Goal: Understand process/instructions

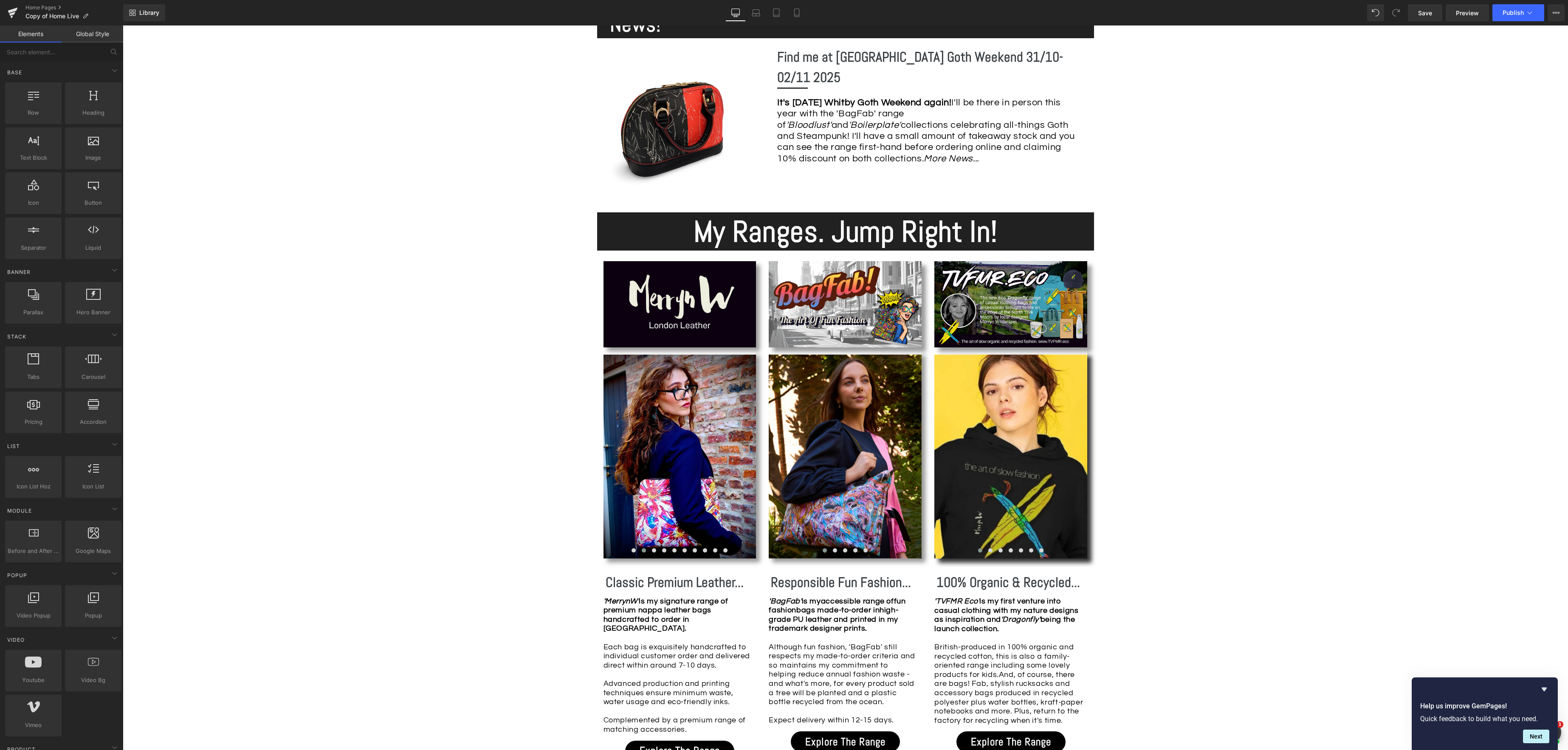
scroll to position [601, 0]
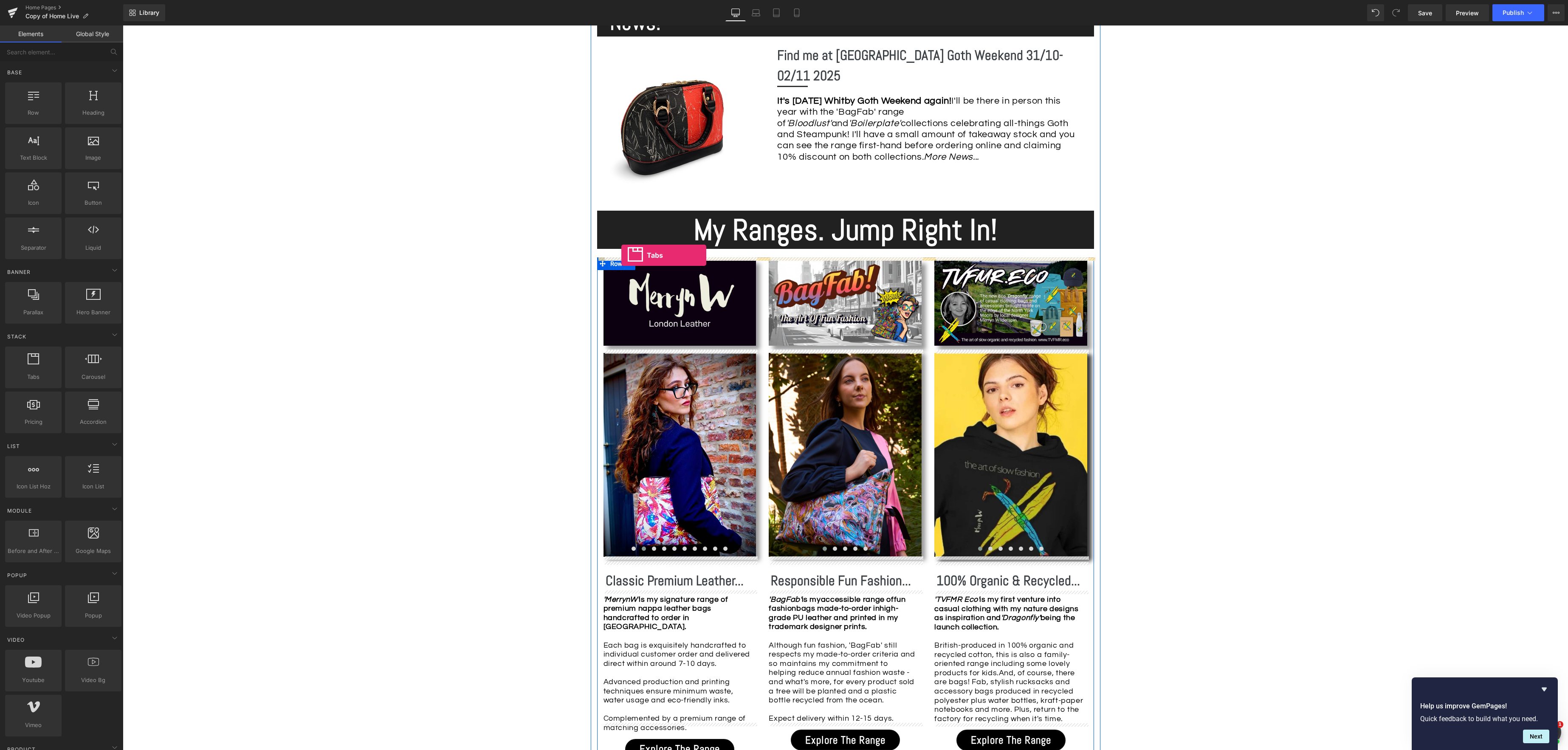
drag, startPoint x: 164, startPoint y: 410, endPoint x: 621, endPoint y: 255, distance: 482.6
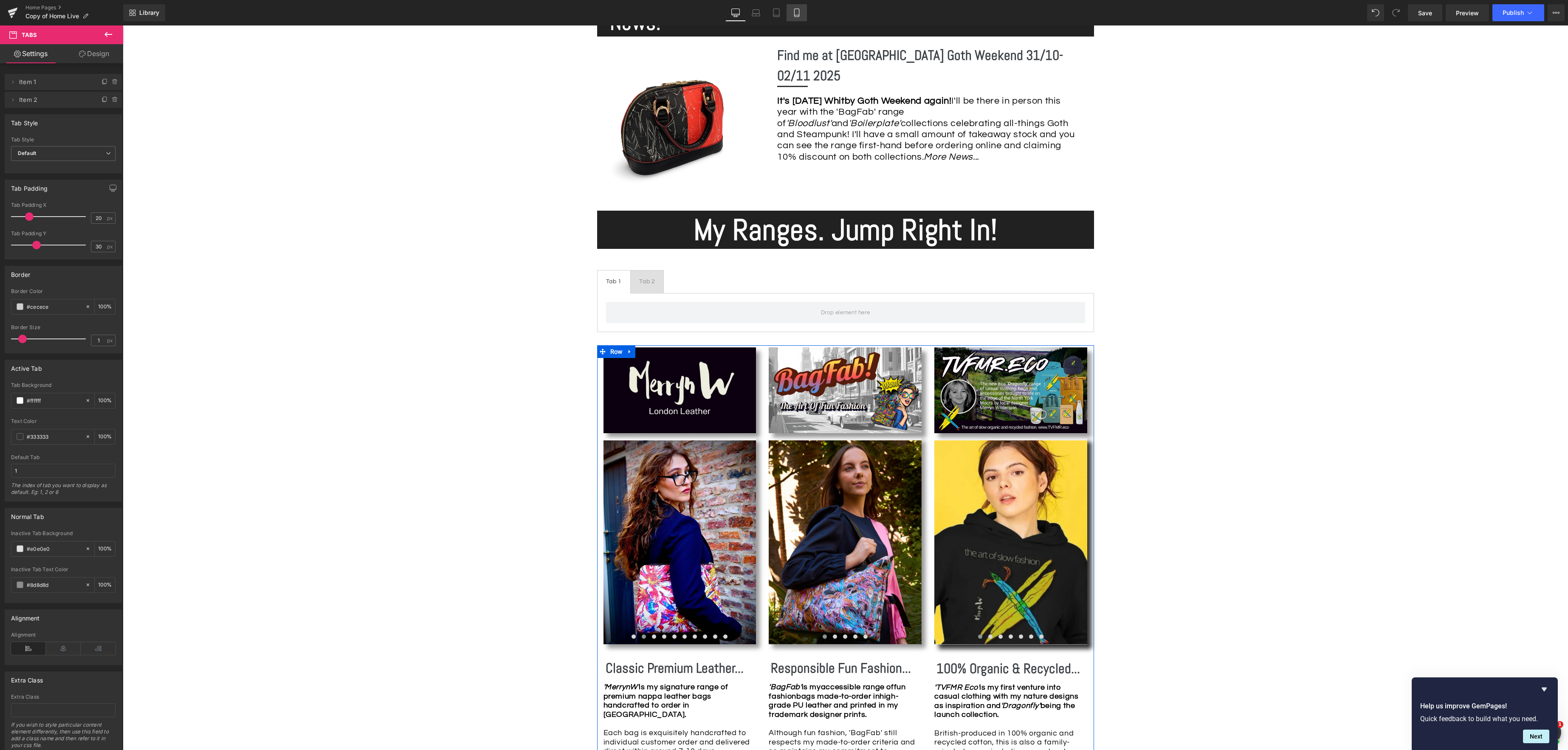
click at [797, 12] on icon at bounding box center [797, 13] width 9 height 9
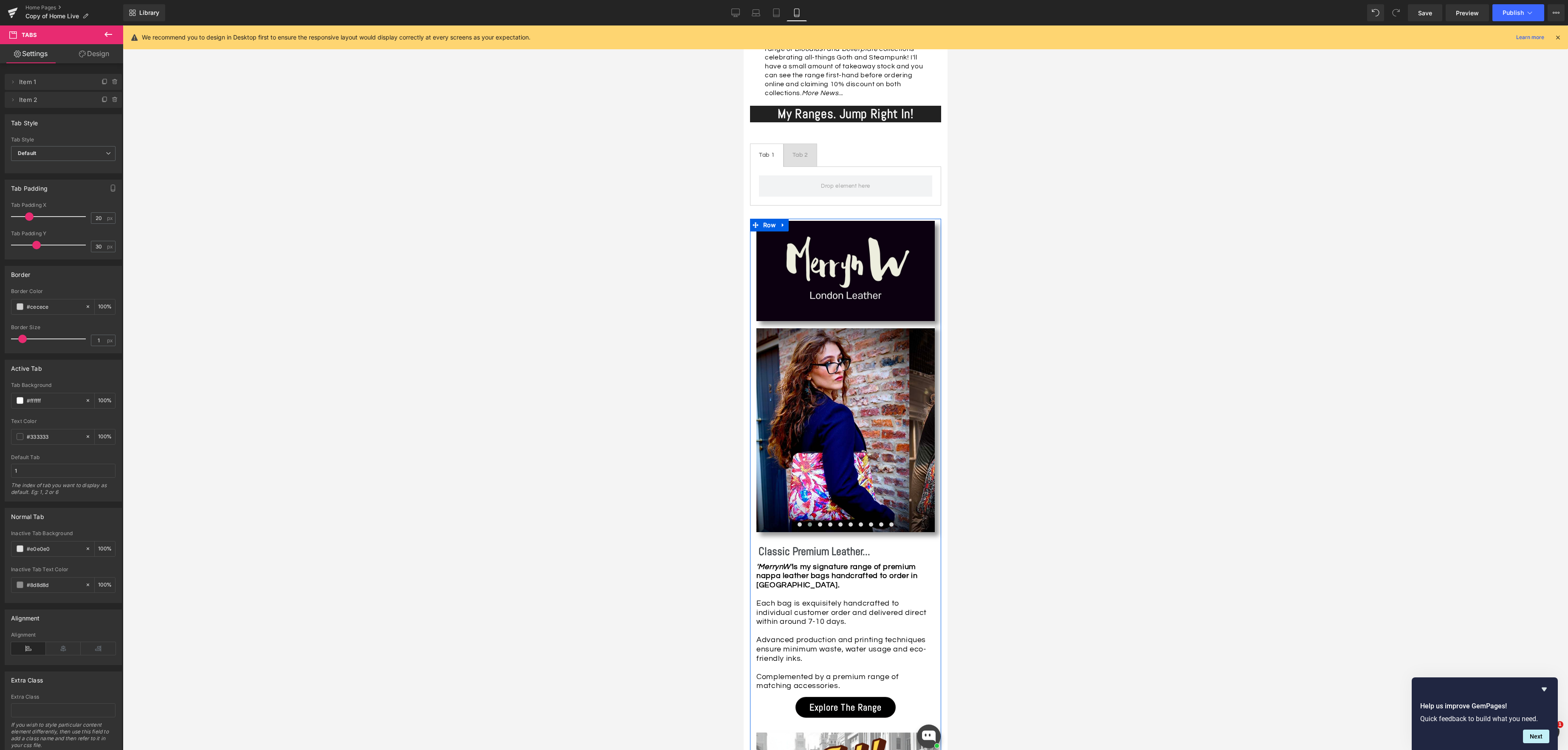
scroll to position [463, 0]
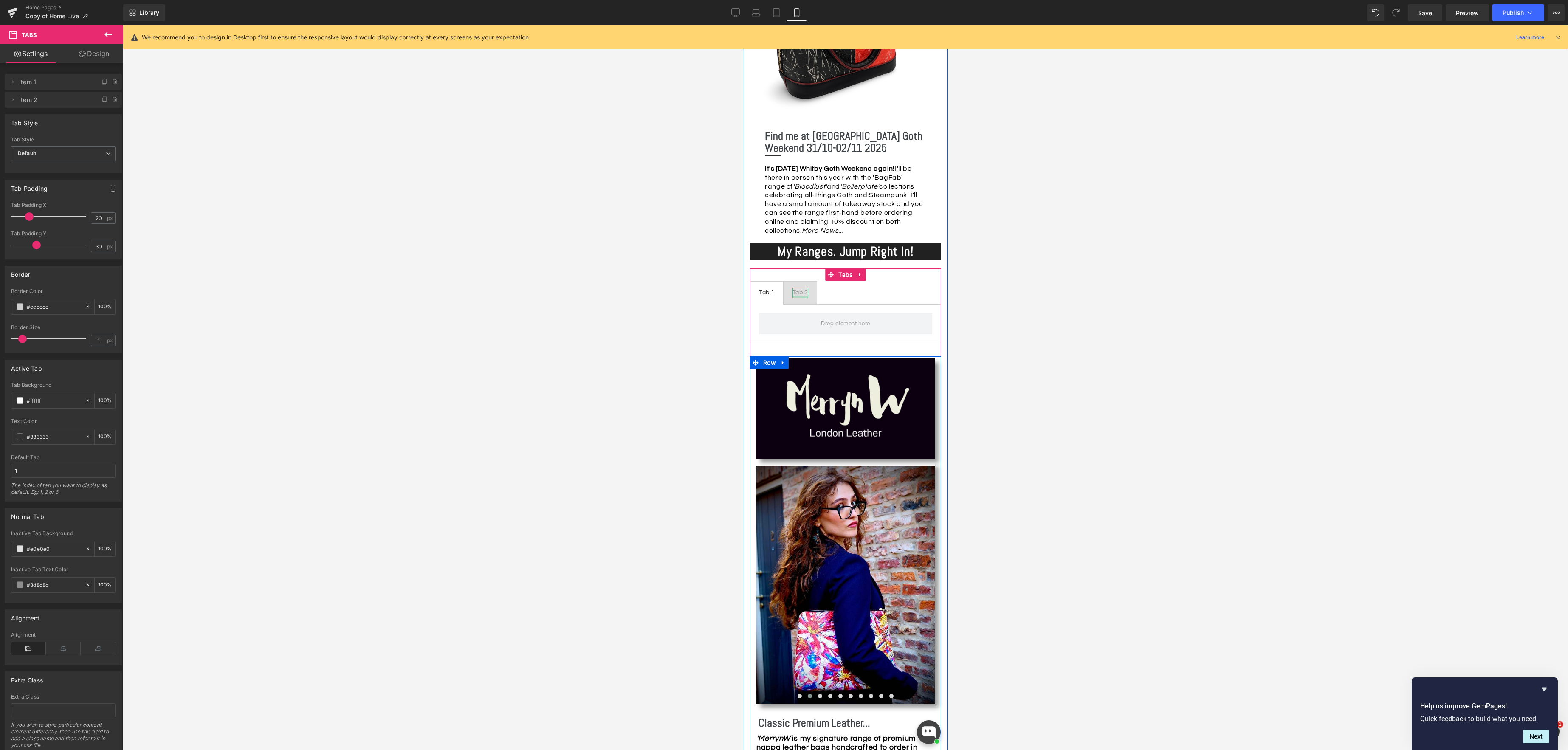
click at [798, 297] on div at bounding box center [800, 296] width 16 height 2
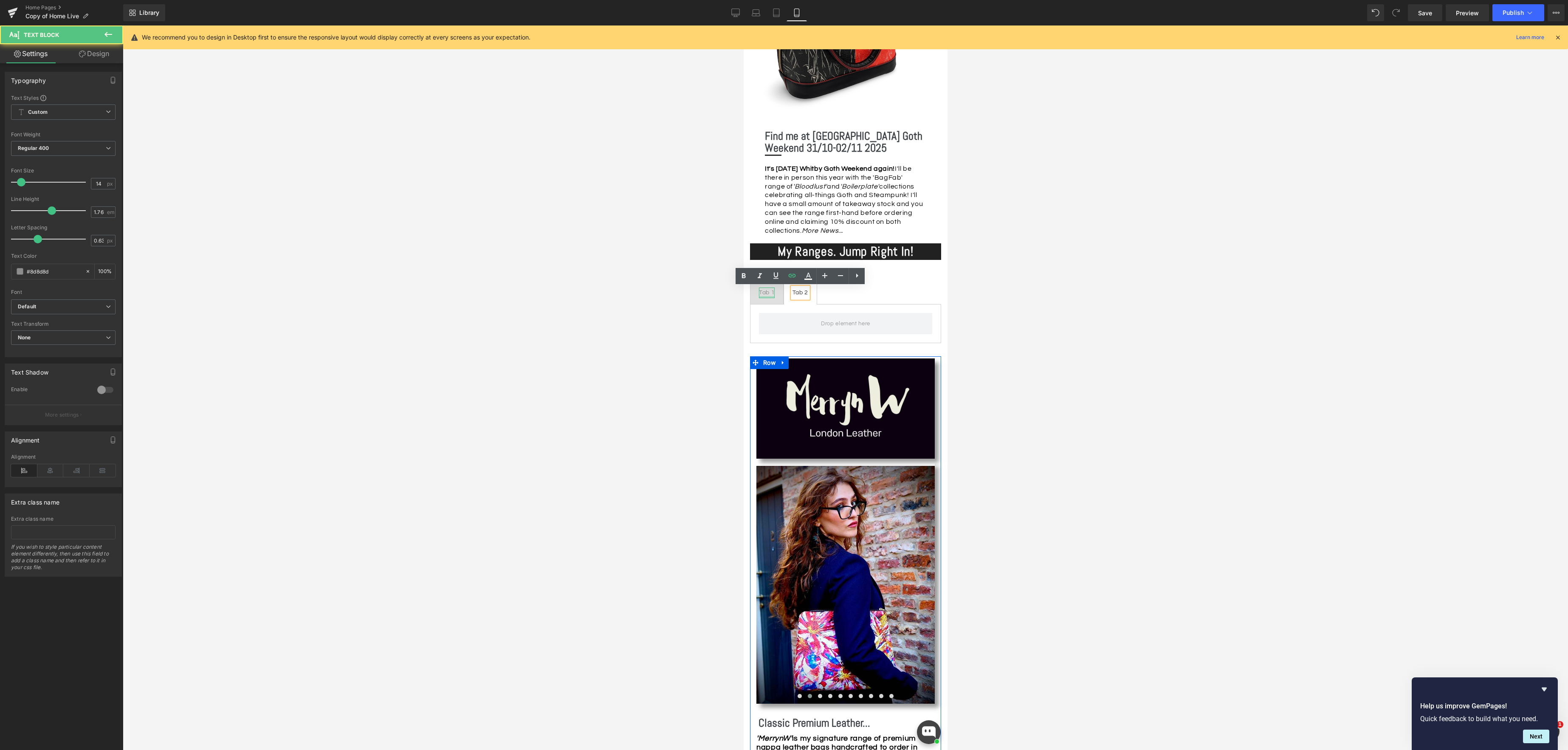
click at [770, 296] on div at bounding box center [766, 296] width 16 height 2
click at [766, 292] on div "Tab 1" at bounding box center [766, 292] width 16 height 10
click at [772, 290] on div "Tab 1" at bounding box center [766, 292] width 16 height 10
click at [774, 290] on div "Tab 1" at bounding box center [766, 292] width 16 height 10
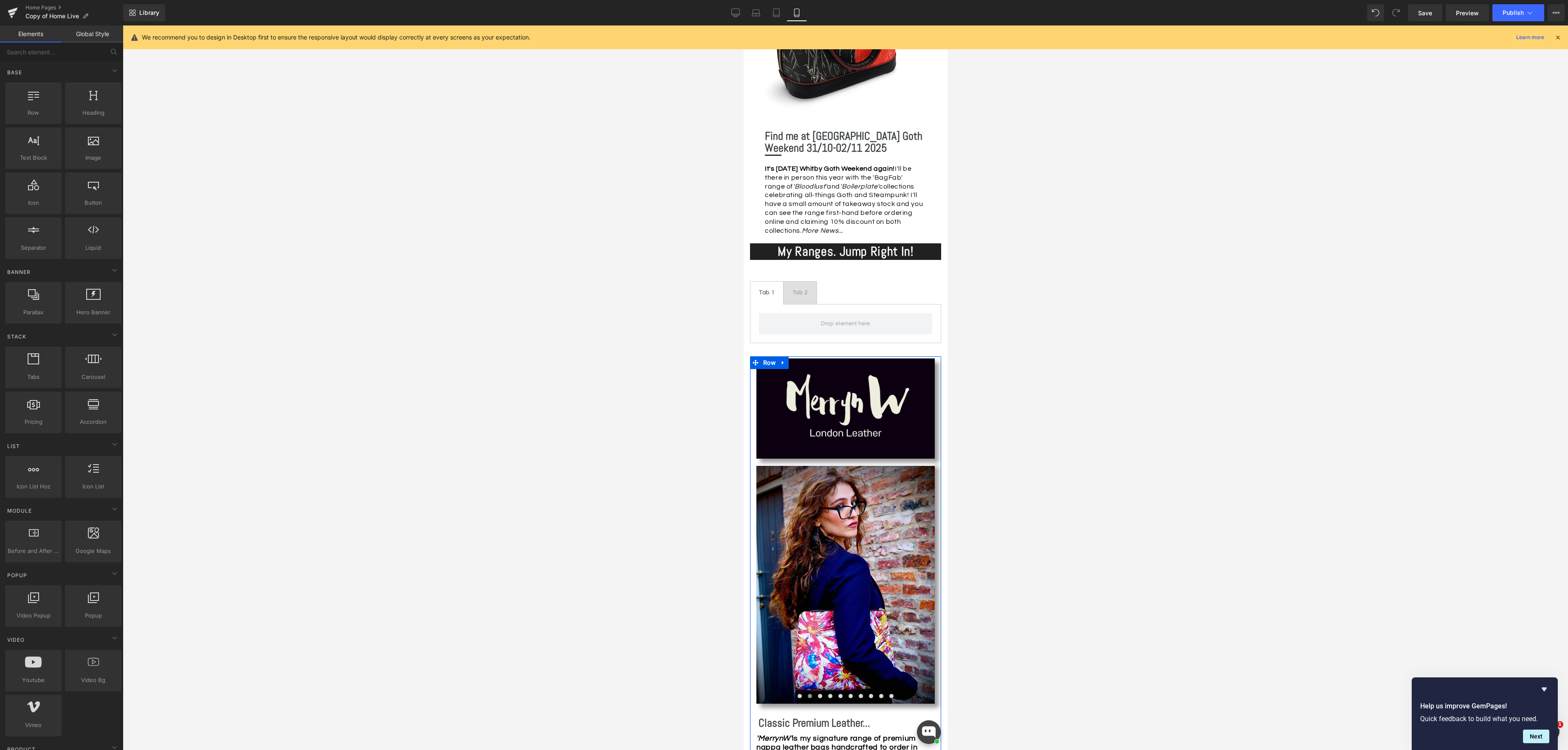
click at [669, 289] on div at bounding box center [845, 388] width 1445 height 724
click at [837, 276] on span "Tabs" at bounding box center [845, 275] width 18 height 13
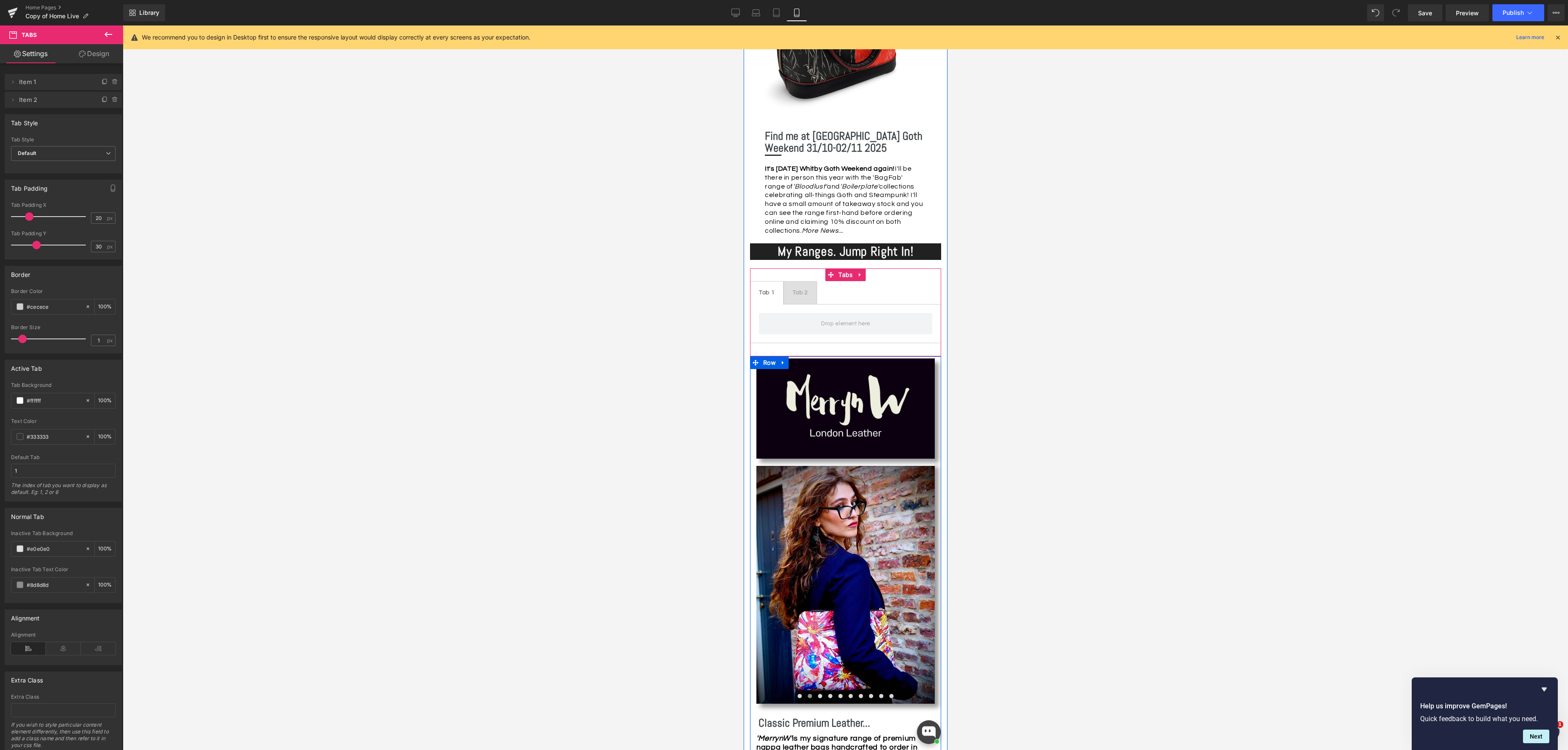
click at [777, 291] on span "Tab 1 Text Block" at bounding box center [766, 293] width 33 height 23
drag, startPoint x: 772, startPoint y: 292, endPoint x: 766, endPoint y: 292, distance: 6.0
click at [772, 292] on div "Tab 1 Text Block" at bounding box center [766, 292] width 16 height 10
click at [766, 292] on div "Tab 1" at bounding box center [766, 292] width 16 height 10
click at [774, 293] on div "Tab 1" at bounding box center [766, 292] width 16 height 10
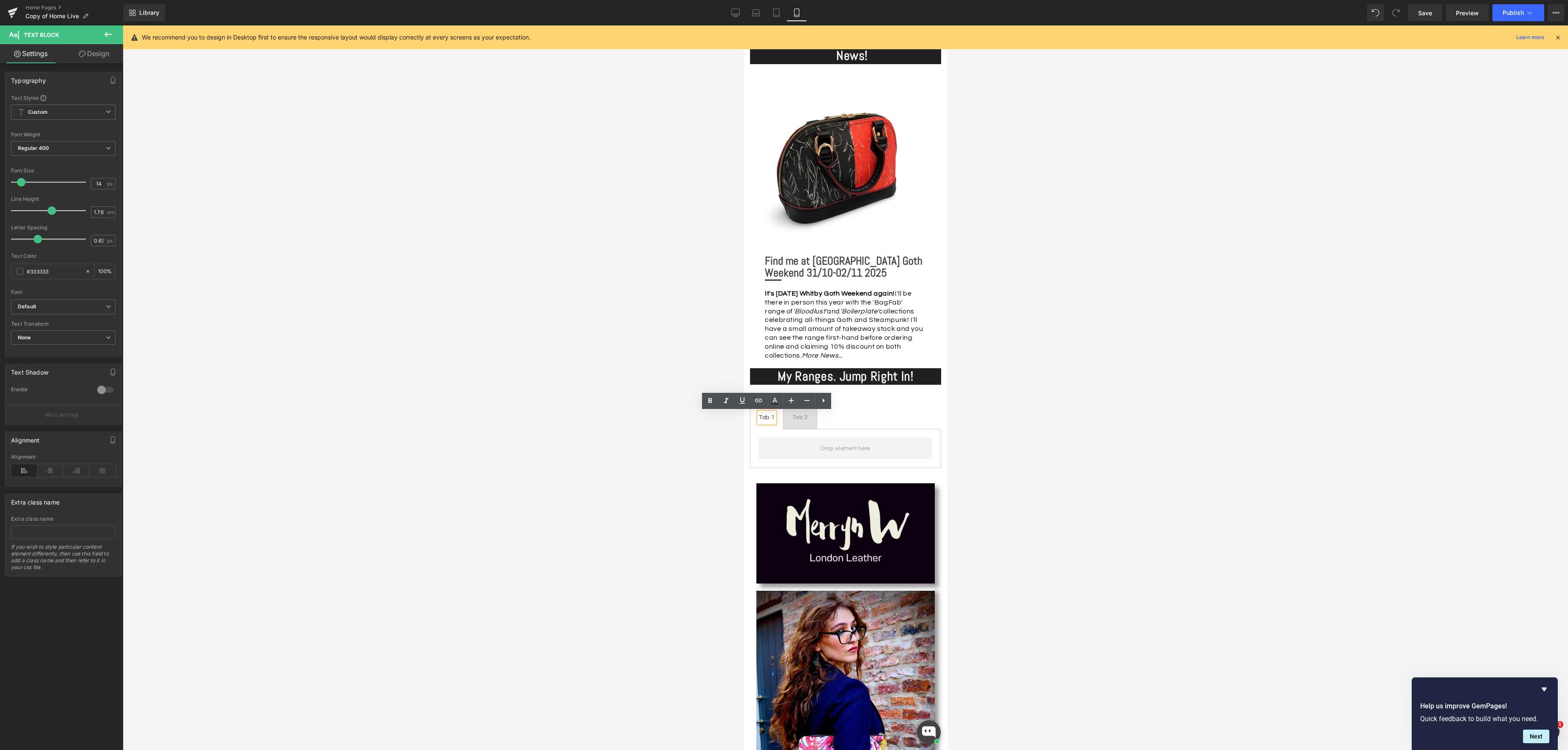
scroll to position [340, 0]
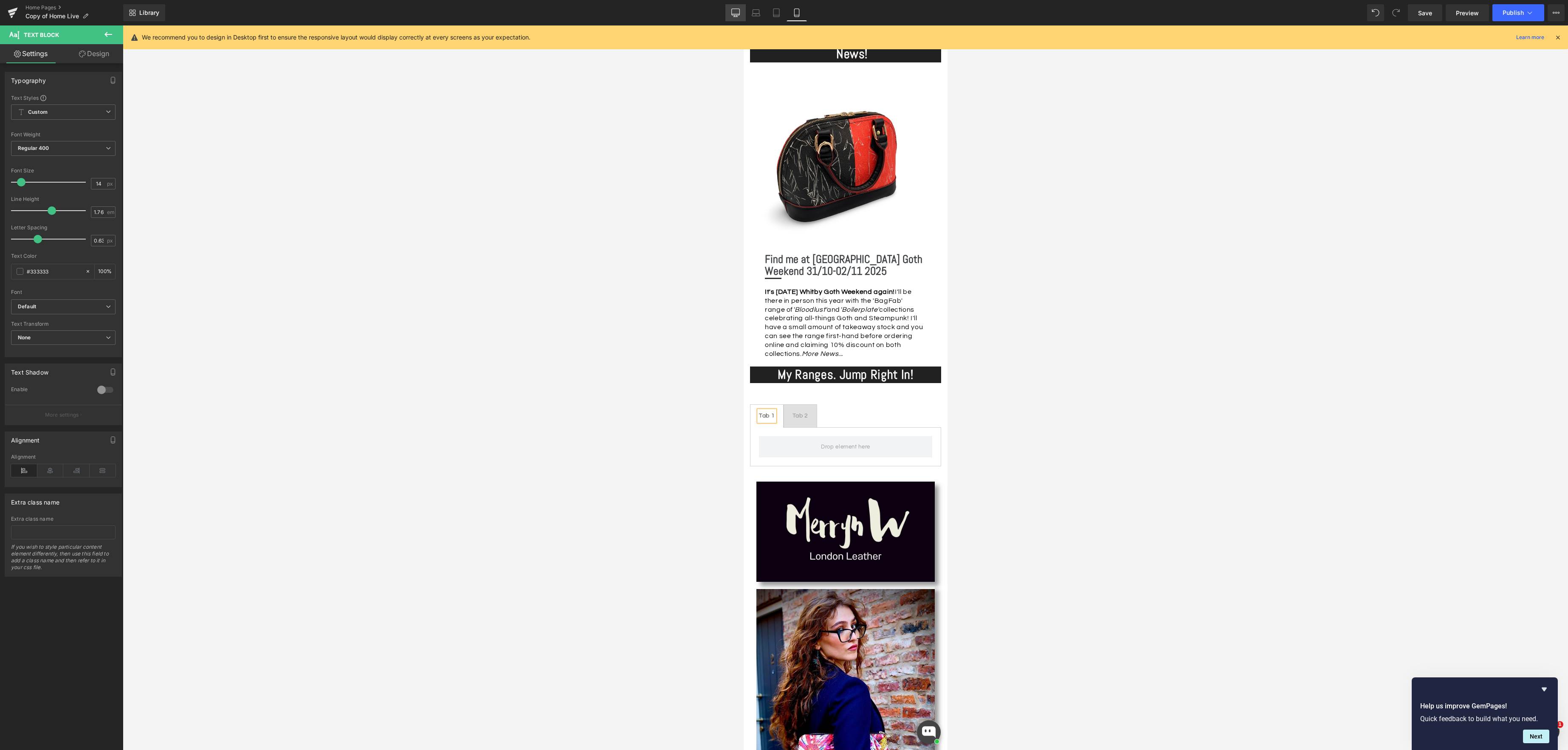
click at [737, 10] on icon at bounding box center [735, 13] width 9 height 9
type input "100"
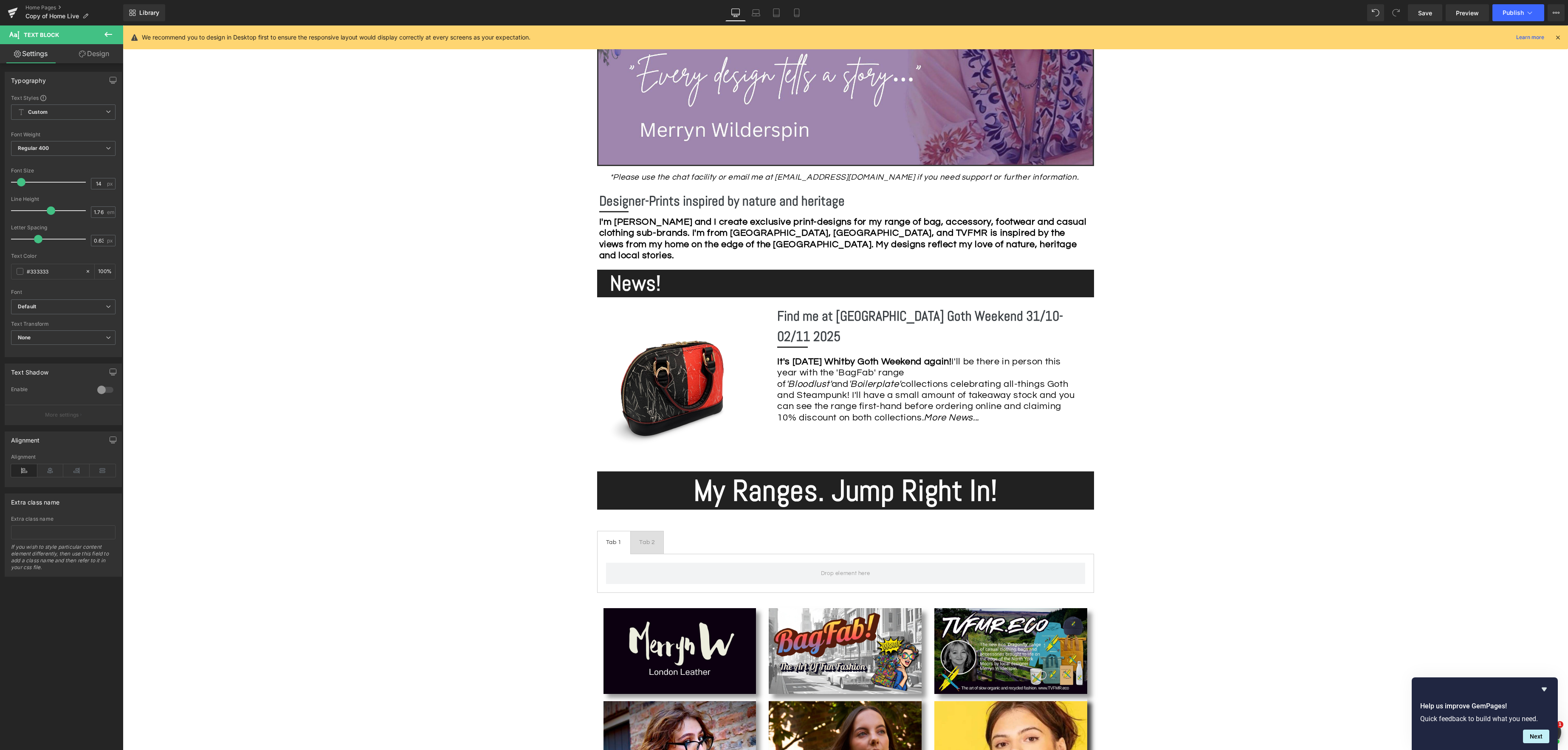
scroll to position [466, 0]
